Goal: Task Accomplishment & Management: Manage account settings

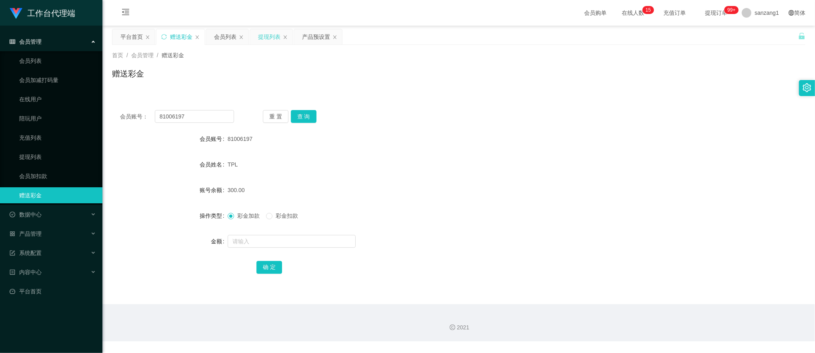
click at [271, 37] on div "提现列表" at bounding box center [269, 36] width 22 height 15
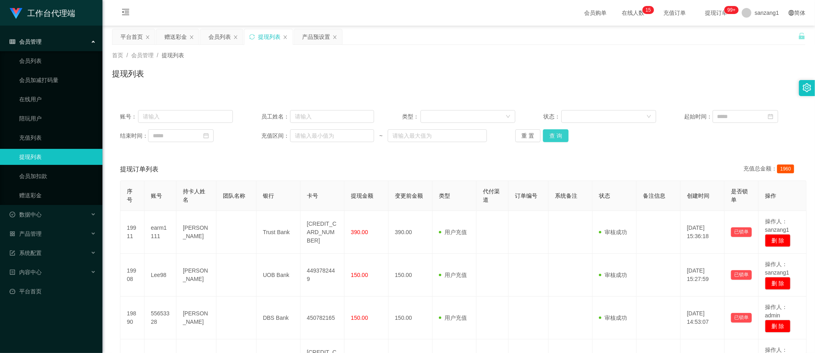
click at [546, 140] on button "查 询" at bounding box center [556, 135] width 26 height 13
click at [546, 140] on div "重 置 查 询" at bounding box center [571, 135] width 113 height 13
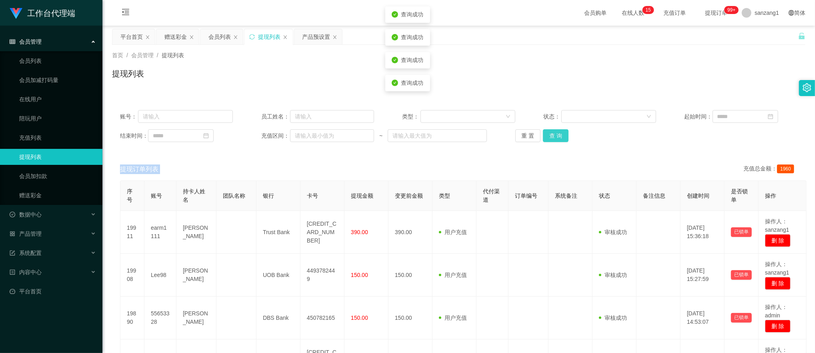
click at [546, 140] on button "查 询" at bounding box center [556, 135] width 26 height 13
click at [173, 37] on div "赠送彩金" at bounding box center [175, 36] width 22 height 15
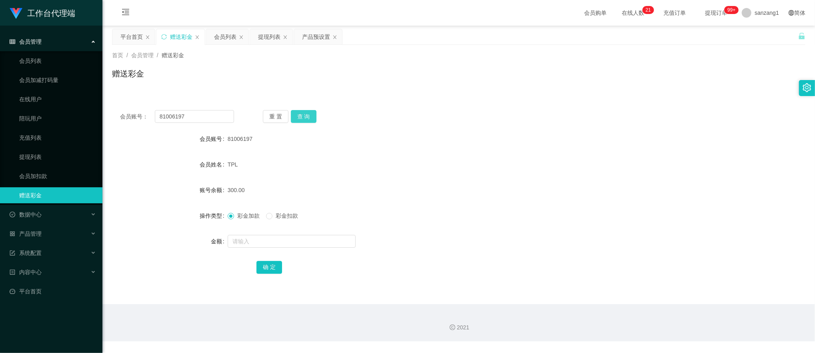
click at [303, 115] on button "查 询" at bounding box center [304, 116] width 26 height 13
click at [303, 116] on button "查 询" at bounding box center [304, 116] width 26 height 13
